Goal: Task Accomplishment & Management: Manage account settings

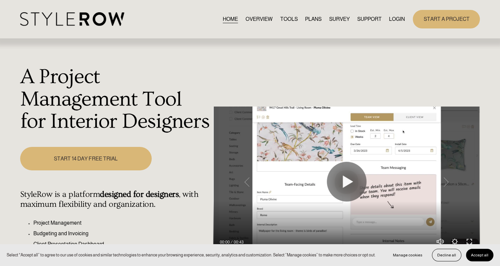
click at [400, 20] on link "LOGIN" at bounding box center [397, 19] width 16 height 9
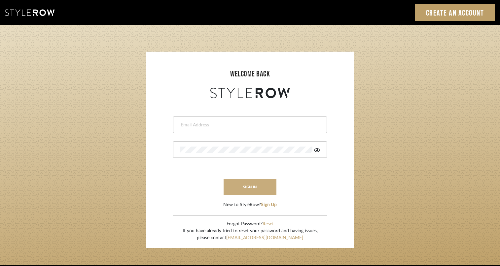
type input "[PERSON_NAME][EMAIL_ADDRESS][PERSON_NAME][DOMAIN_NAME]"
click at [256, 189] on button "sign in" at bounding box center [250, 187] width 53 height 16
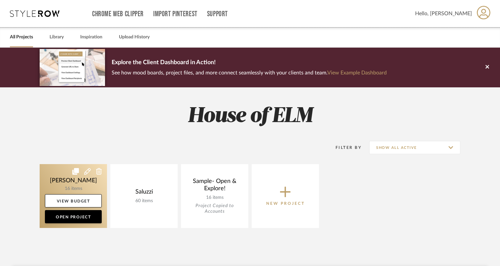
click at [75, 182] on link at bounding box center [73, 196] width 67 height 64
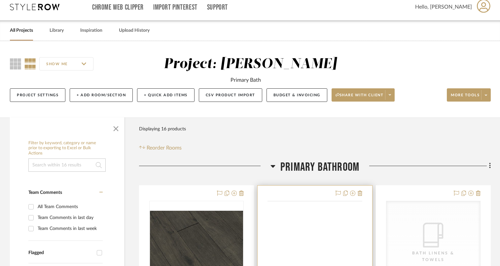
scroll to position [66, 0]
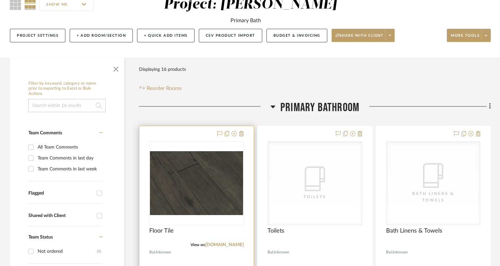
click at [0, 0] on img at bounding box center [0, 0] width 0 height 0
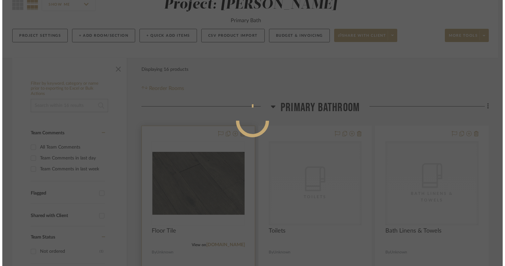
scroll to position [0, 0]
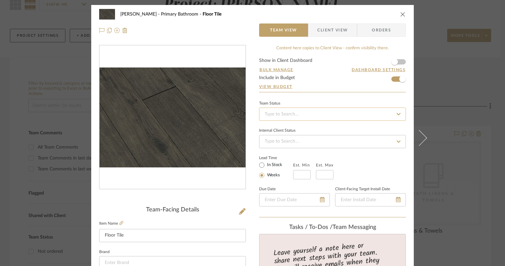
click at [297, 113] on input at bounding box center [332, 113] width 147 height 13
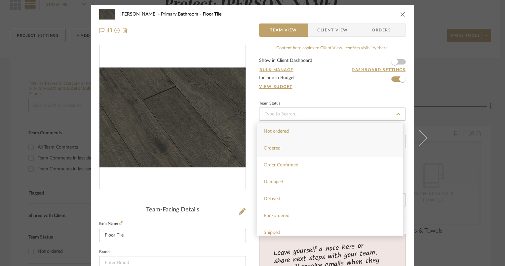
click at [298, 155] on div "Ordered" at bounding box center [330, 148] width 146 height 17
type input "9/10/2025"
type input "Ordered"
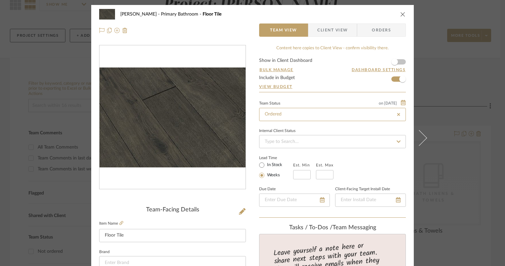
type input "9/10/2025"
type input "Ordered"
click at [299, 142] on input at bounding box center [332, 141] width 147 height 13
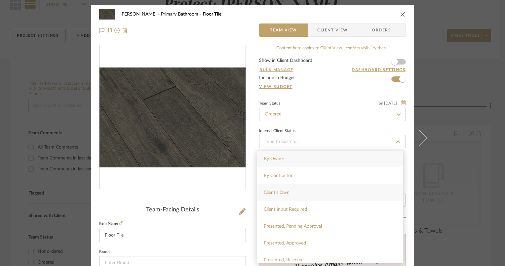
click at [296, 193] on div "Client's Own" at bounding box center [330, 192] width 146 height 17
type input "9/10/2025"
type input "Client's Own"
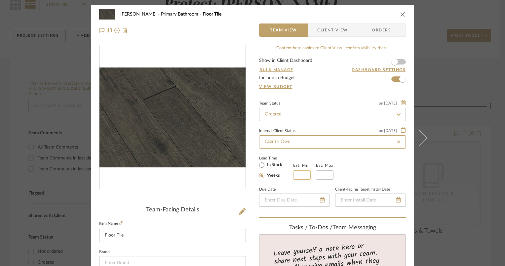
type input "9/10/2025"
type input "Client's Own"
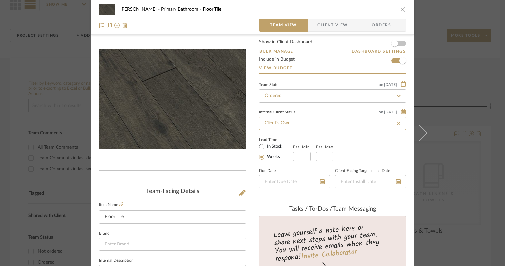
scroll to position [33, 0]
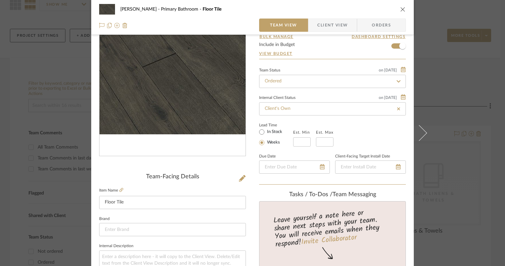
click at [272, 130] on label "In Stock" at bounding box center [274, 132] width 17 height 6
click at [266, 130] on input "In Stock" at bounding box center [262, 132] width 8 height 8
radio input "true"
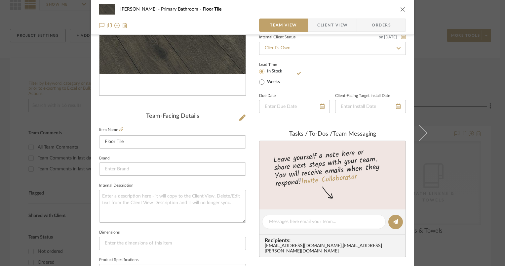
scroll to position [99, 0]
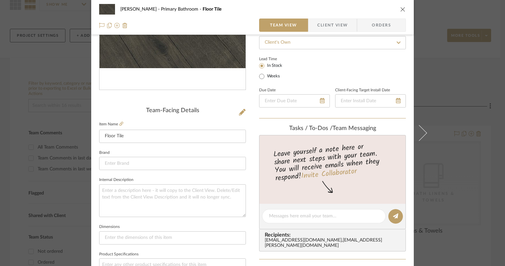
click at [390, 32] on div "Gehrt Primary Bathroom Floor Tile Team View Client View Orders" at bounding box center [252, 17] width 322 height 35
click at [390, 26] on span "Orders" at bounding box center [381, 24] width 34 height 13
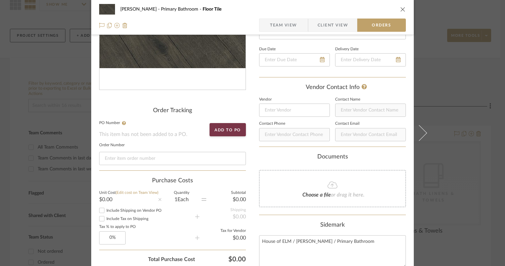
click at [400, 11] on icon "close" at bounding box center [402, 9] width 5 height 5
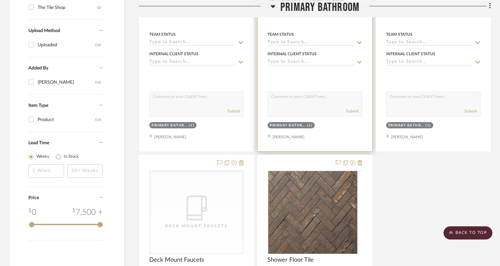
scroll to position [727, 0]
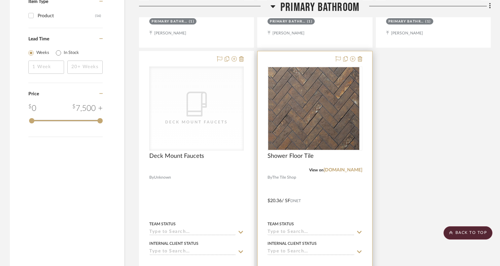
click at [300, 132] on div at bounding box center [315, 108] width 94 height 84
click at [348, 170] on link "tilebar.com" at bounding box center [343, 169] width 39 height 5
